Goal: Information Seeking & Learning: Learn about a topic

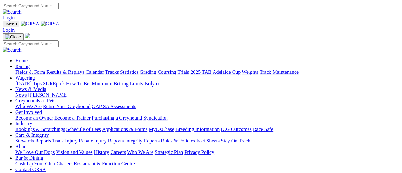
click at [26, 69] on link "Fields & Form" at bounding box center [30, 71] width 30 height 5
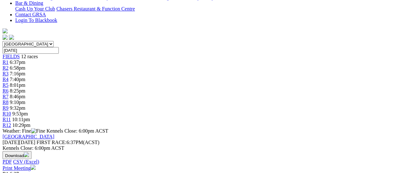
scroll to position [169, 0]
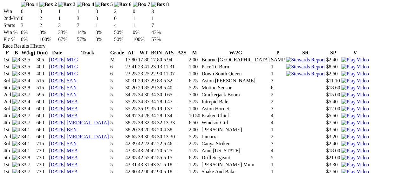
scroll to position [424, 0]
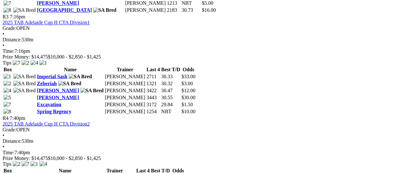
scroll to position [593, 0]
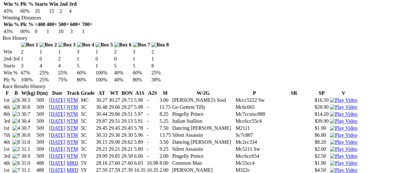
scroll to position [381, 0]
